Goal: Task Accomplishment & Management: Manage account settings

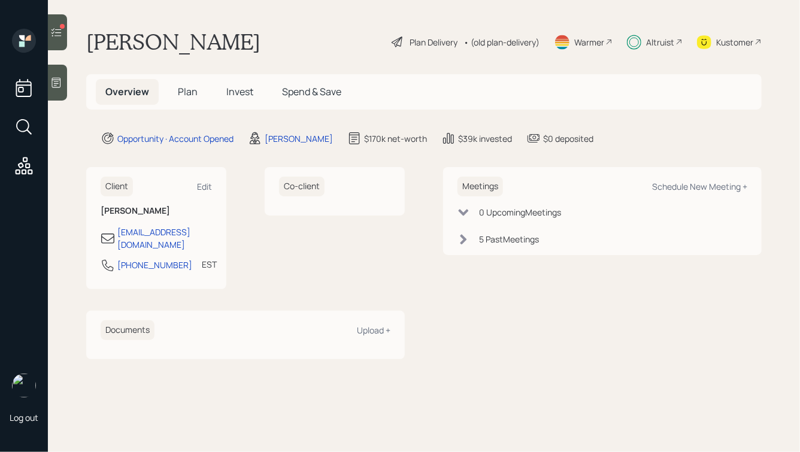
click at [59, 33] on icon at bounding box center [56, 32] width 12 height 12
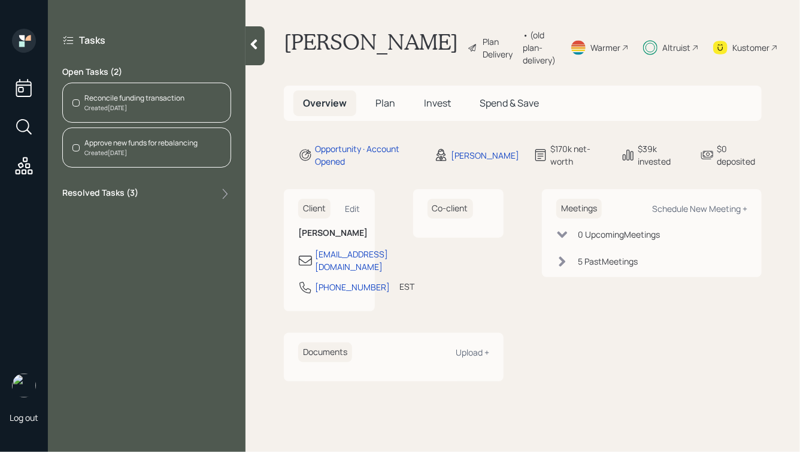
click at [256, 44] on icon at bounding box center [254, 44] width 12 height 12
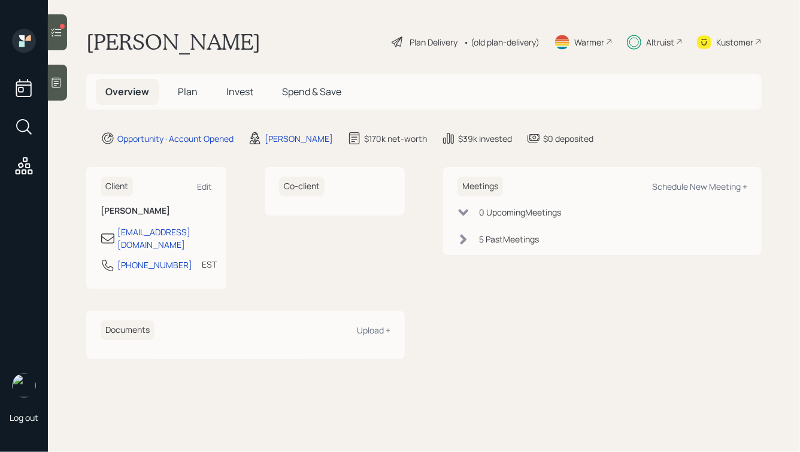
click at [240, 92] on span "Invest" at bounding box center [239, 91] width 27 height 13
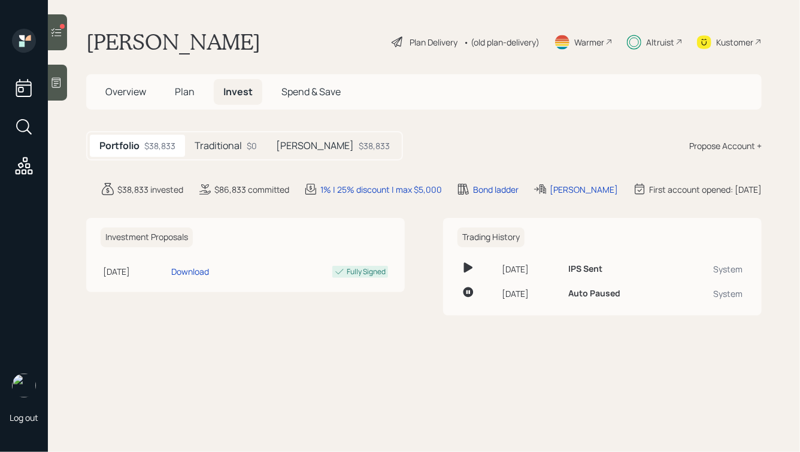
click at [217, 150] on h5 "Traditional" at bounding box center [218, 145] width 47 height 11
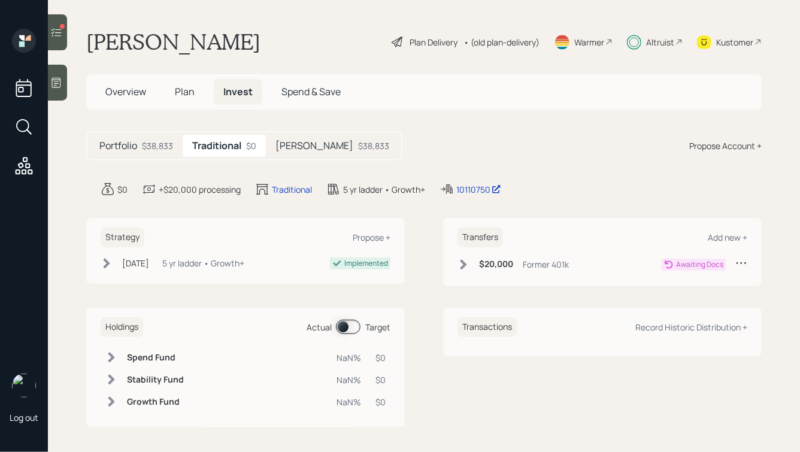
click at [275, 147] on div "[PERSON_NAME] $38,833" at bounding box center [332, 146] width 133 height 22
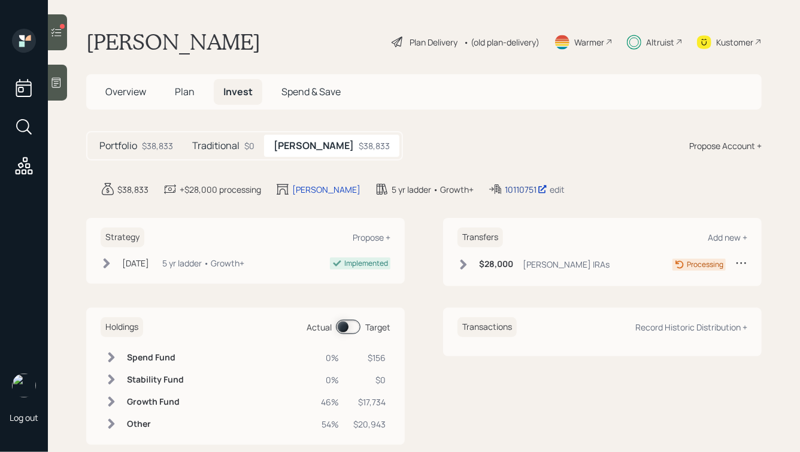
click at [505, 187] on div "10110751" at bounding box center [526, 189] width 43 height 13
click at [60, 31] on icon at bounding box center [56, 32] width 12 height 12
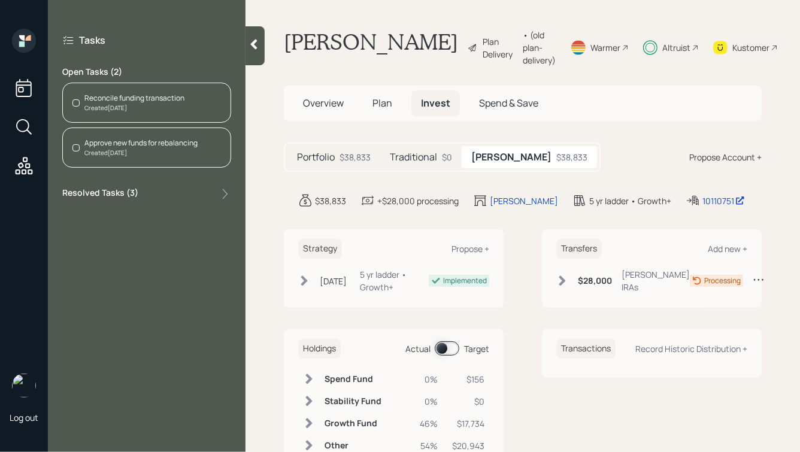
click at [105, 153] on div "Created [DATE]" at bounding box center [140, 153] width 113 height 9
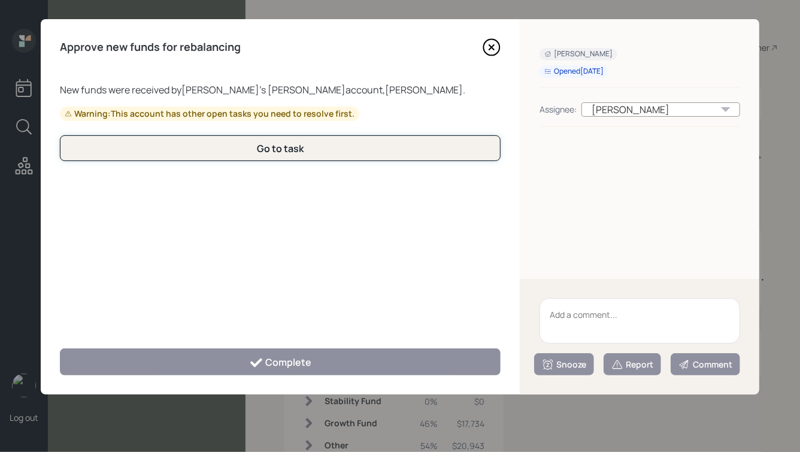
click at [369, 148] on button "Go to task" at bounding box center [280, 148] width 441 height 26
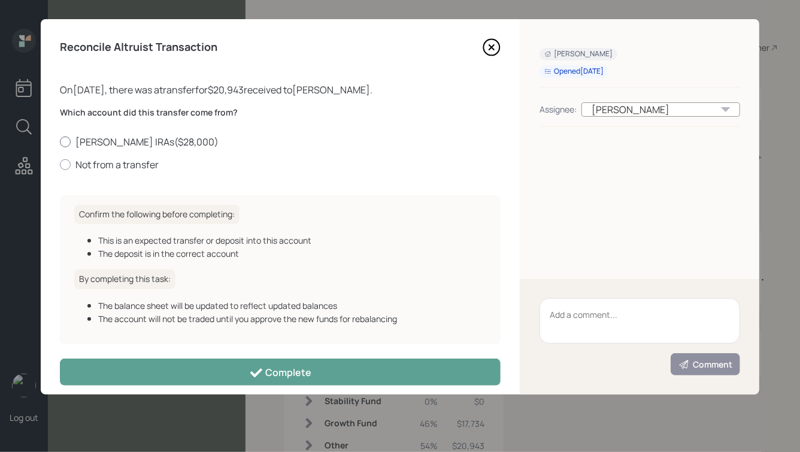
click at [107, 138] on label "[PERSON_NAME] IRAs ( $28,000 )" at bounding box center [280, 141] width 441 height 13
click at [60, 141] on input "[PERSON_NAME] IRAs ( $28,000 )" at bounding box center [59, 141] width 1 height 1
radio input "true"
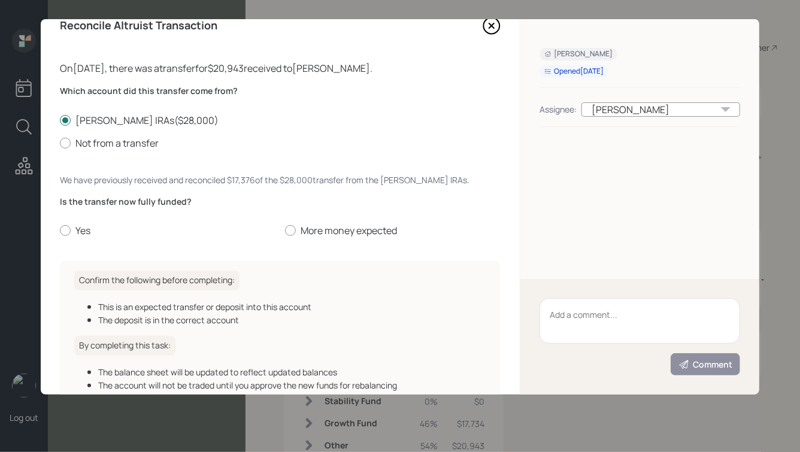
scroll to position [25, 0]
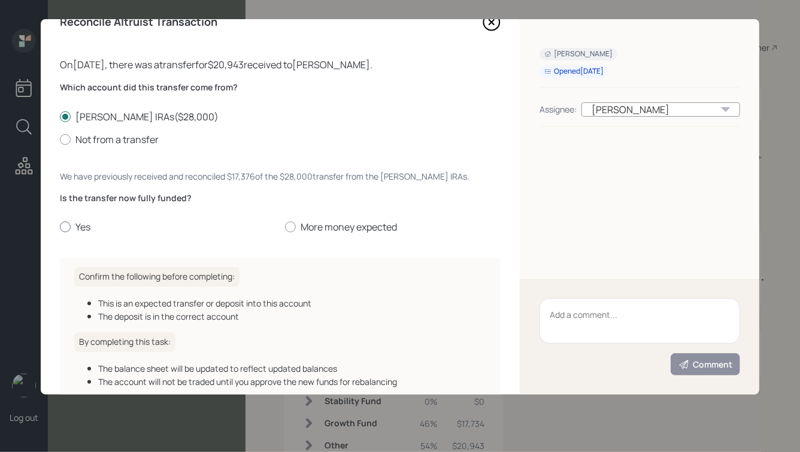
click at [80, 228] on label "Yes" at bounding box center [168, 226] width 216 height 13
click at [60, 228] on input "Yes" at bounding box center [59, 227] width 1 height 1
radio input "true"
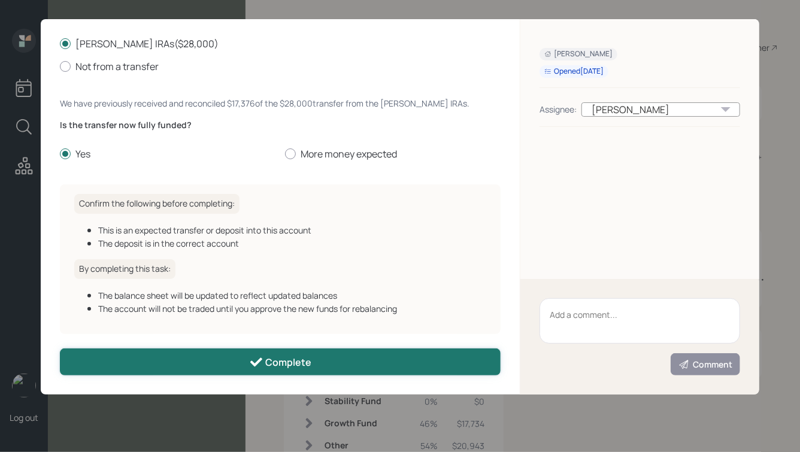
click at [281, 364] on div "Complete" at bounding box center [280, 362] width 63 height 14
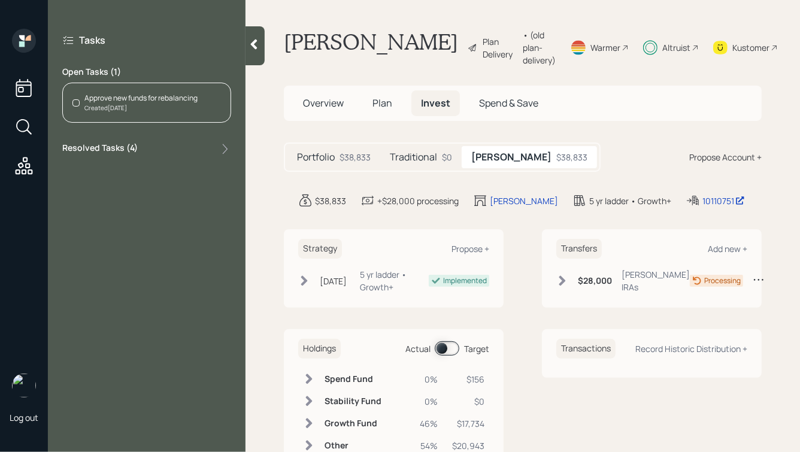
click at [145, 119] on div "Approve new funds for rebalancing Created [DATE]" at bounding box center [146, 103] width 169 height 40
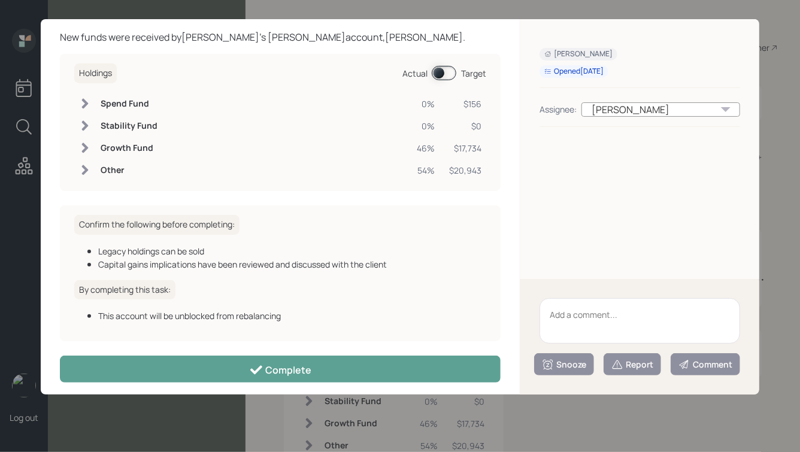
scroll to position [53, 0]
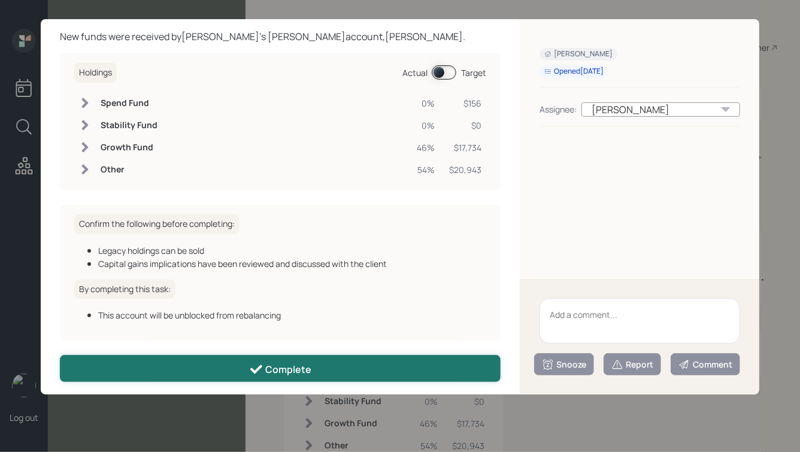
click at [328, 374] on button "Complete" at bounding box center [280, 368] width 441 height 27
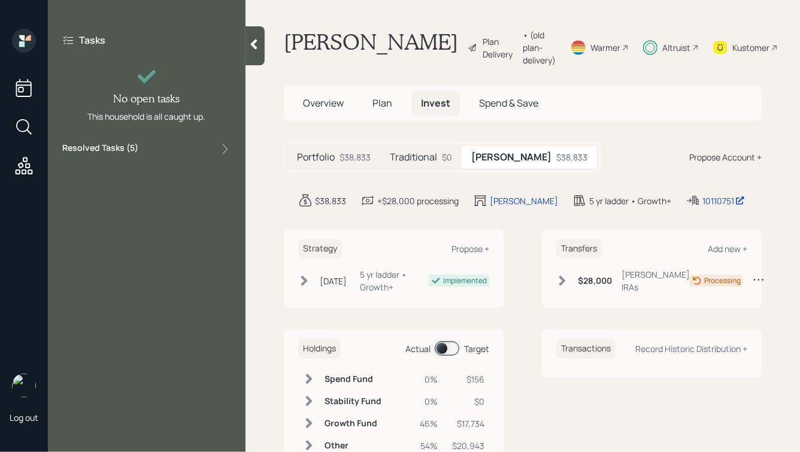
click at [253, 42] on icon at bounding box center [254, 45] width 7 height 10
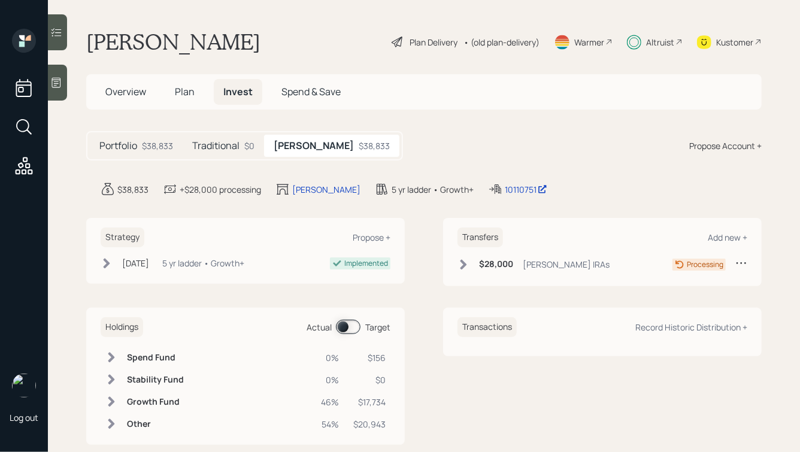
click at [22, 169] on icon at bounding box center [24, 166] width 22 height 22
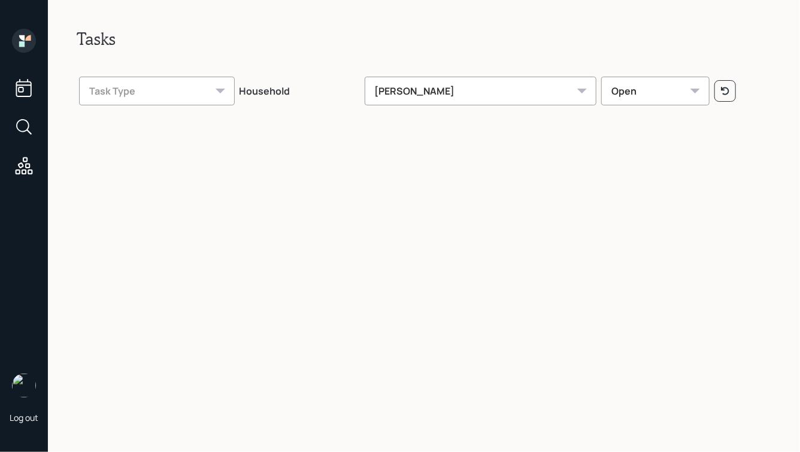
click at [425, 90] on div "[PERSON_NAME]" at bounding box center [481, 91] width 232 height 29
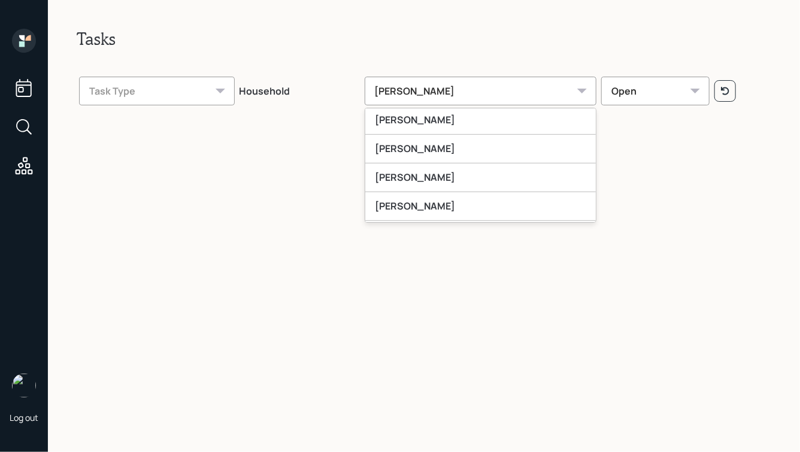
scroll to position [263, 0]
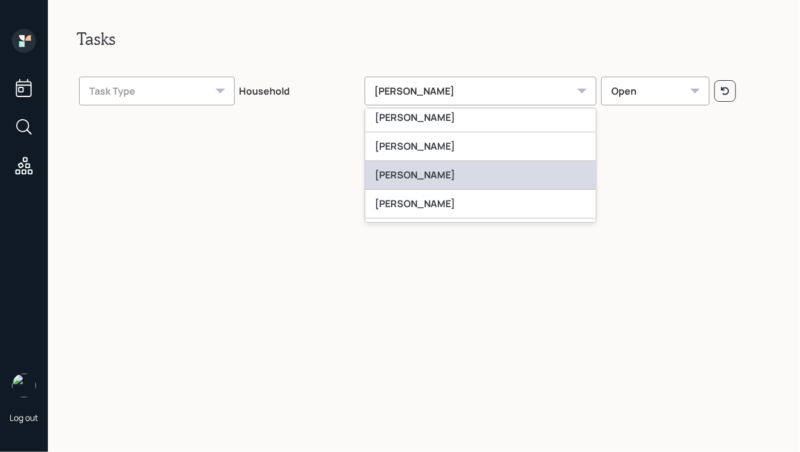
click at [448, 177] on div "[PERSON_NAME]" at bounding box center [480, 175] width 231 height 29
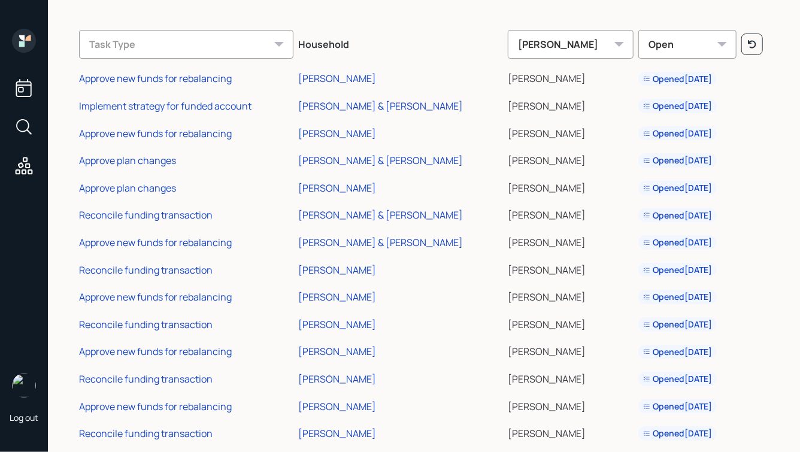
scroll to position [43, 0]
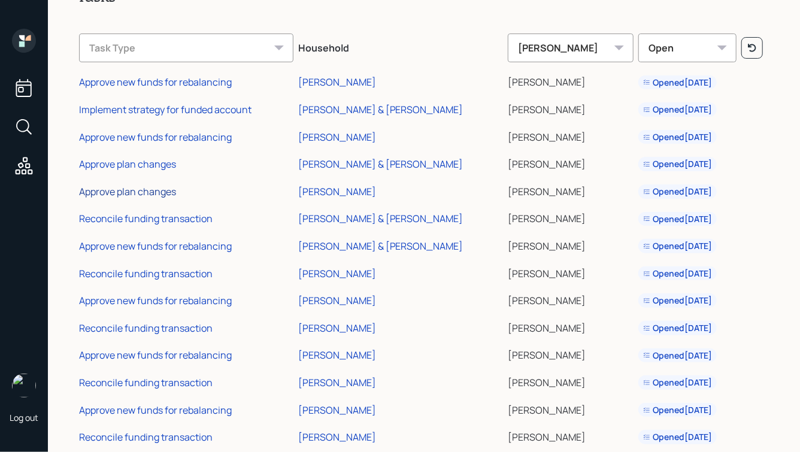
click at [146, 193] on div "Approve plan changes" at bounding box center [127, 191] width 97 height 13
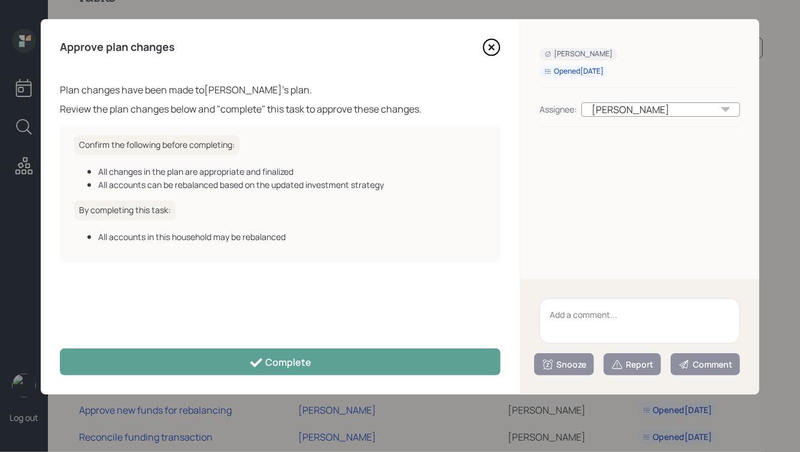
click at [489, 44] on icon at bounding box center [492, 47] width 18 height 18
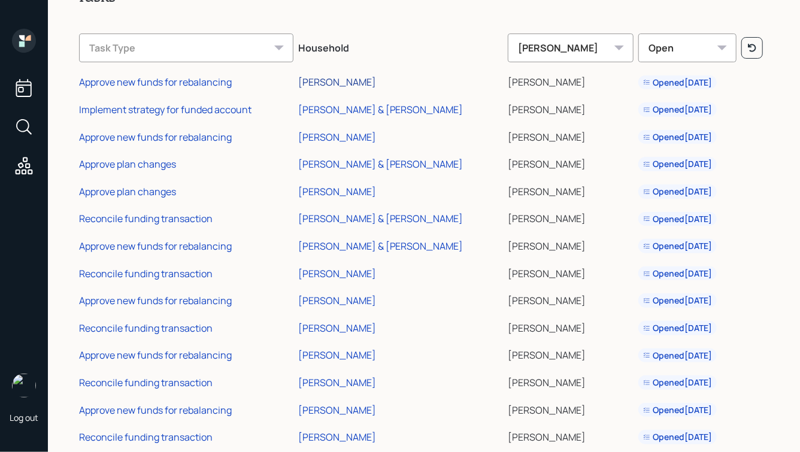
click at [331, 84] on div "[PERSON_NAME]" at bounding box center [337, 81] width 78 height 13
